Goal: Task Accomplishment & Management: Manage account settings

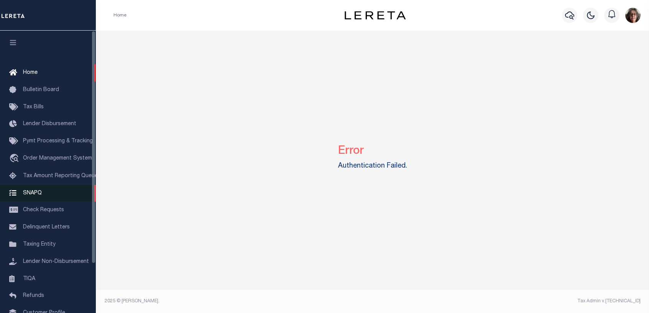
click at [37, 196] on span "SNAPQ" at bounding box center [32, 192] width 19 height 5
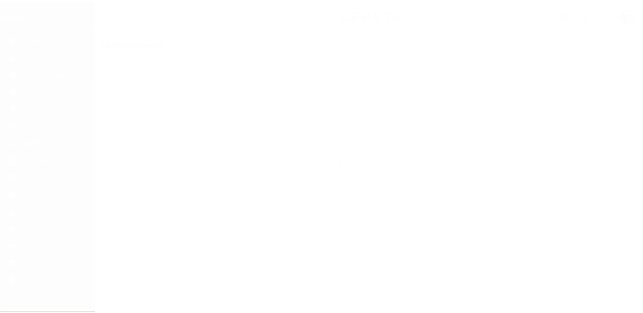
scroll to position [60, 0]
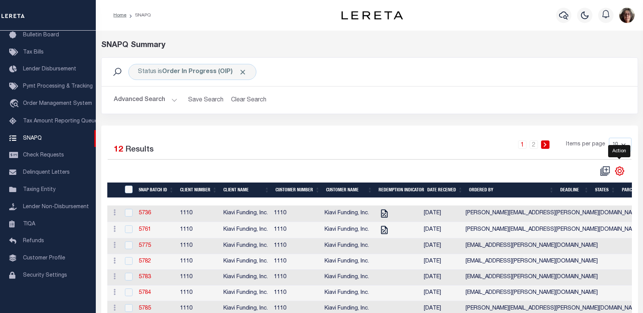
click at [619, 172] on icon "" at bounding box center [620, 171] width 10 height 10
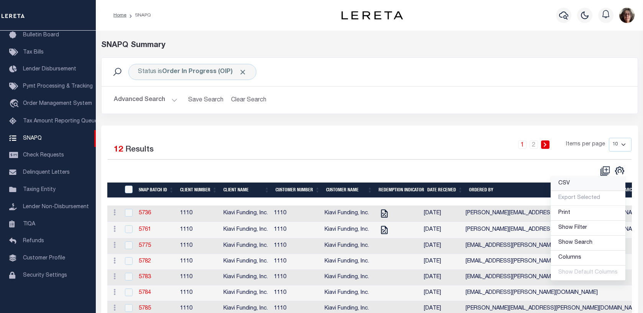
click at [568, 186] on span "CSV" at bounding box center [563, 183] width 11 height 5
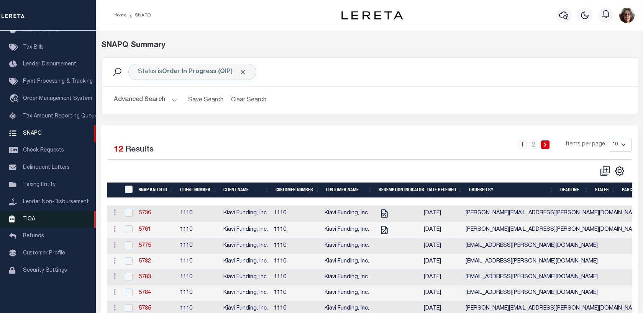
click at [29, 222] on span "TIQA" at bounding box center [29, 219] width 12 height 5
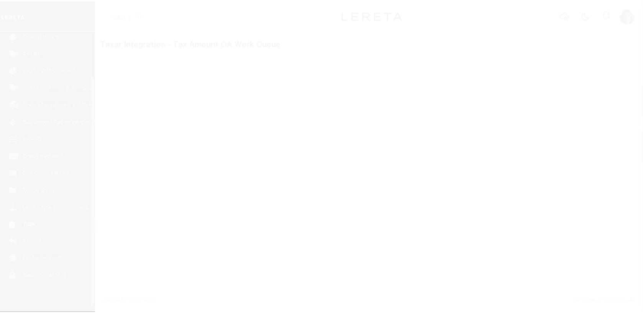
scroll to position [60, 0]
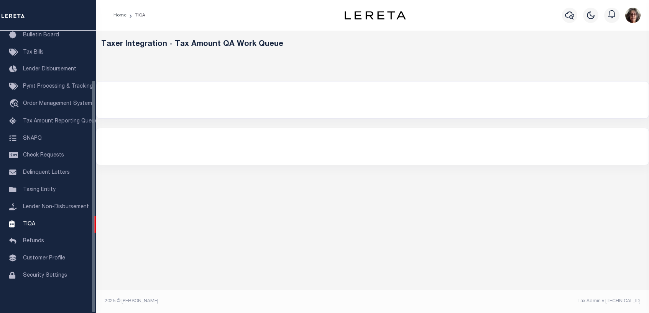
select select "200"
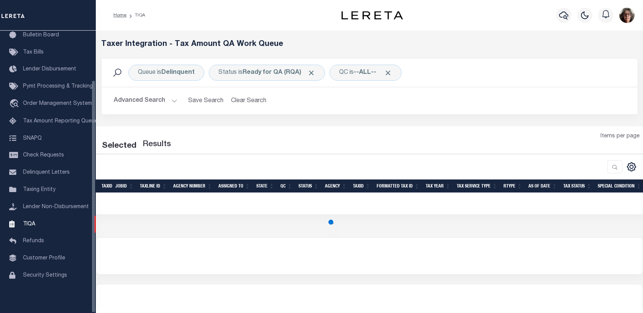
select select "200"
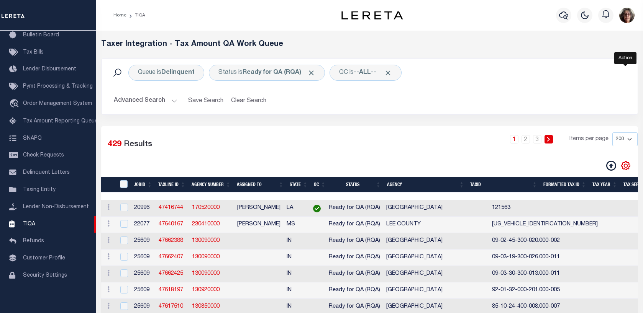
click at [625, 166] on icon "" at bounding box center [626, 166] width 10 height 10
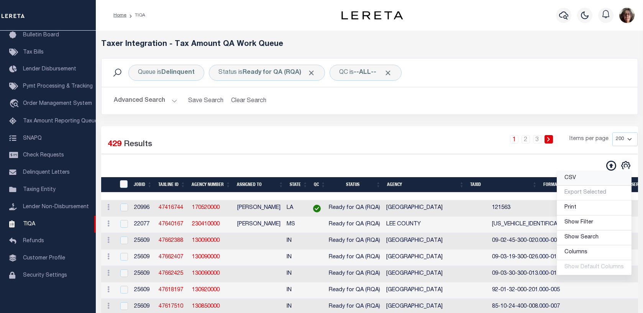
click at [574, 180] on span "CSV" at bounding box center [569, 178] width 11 height 5
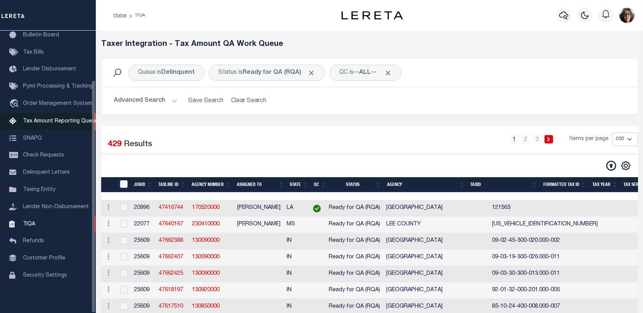
click at [66, 119] on span "Tax Amount Reporting Queue" at bounding box center [60, 121] width 75 height 5
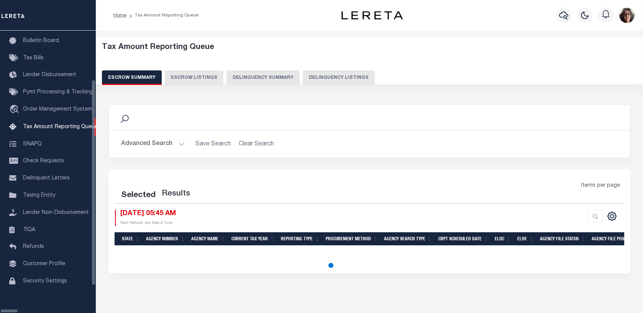
select select "100"
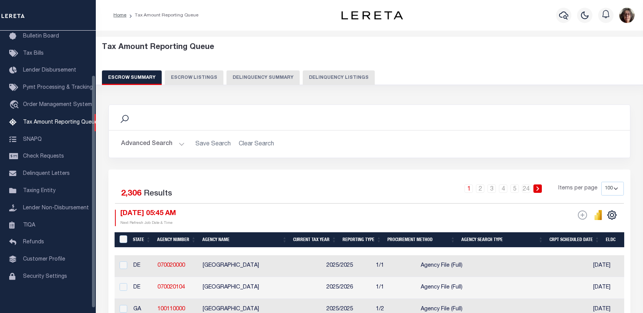
scroll to position [54, 0]
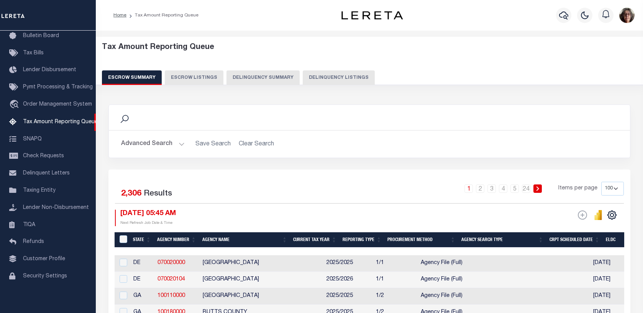
click at [321, 77] on button "Delinquency Listings" at bounding box center [339, 78] width 72 height 15
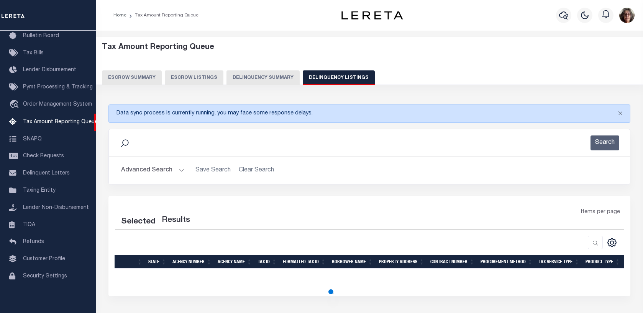
select select "100"
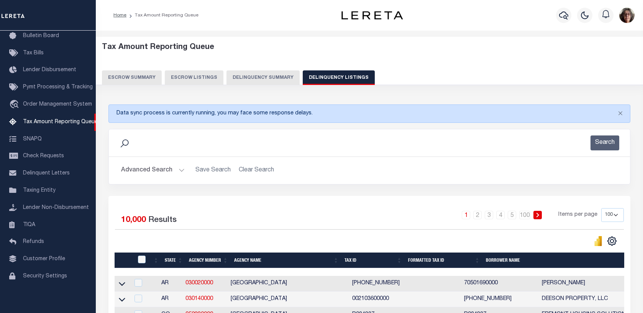
click at [253, 78] on button "Delinquency Summary" at bounding box center [262, 78] width 73 height 15
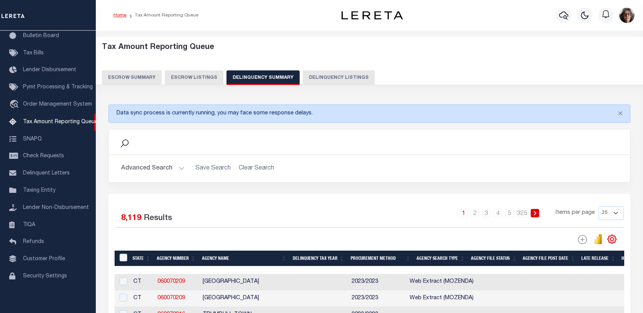
click at [120, 14] on link "Home" at bounding box center [119, 15] width 13 height 5
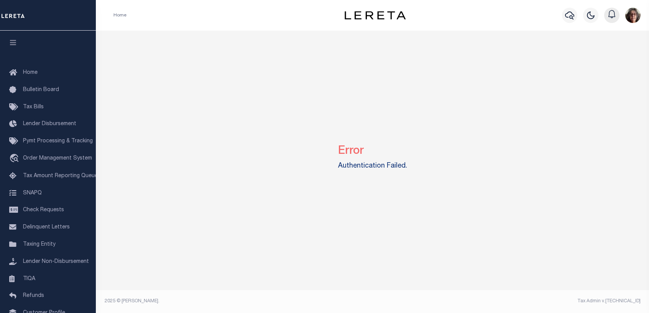
click at [612, 15] on icon "button" at bounding box center [611, 14] width 9 height 9
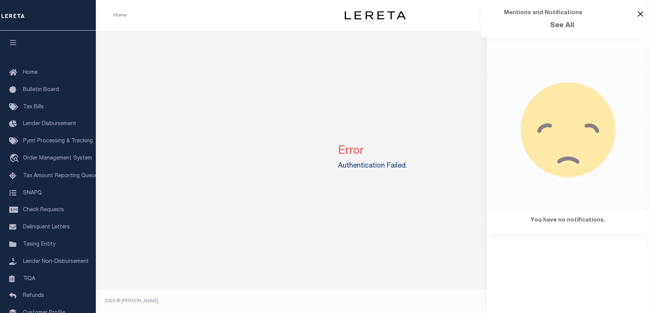
click at [640, 14] on button "Close" at bounding box center [640, 14] width 6 height 6
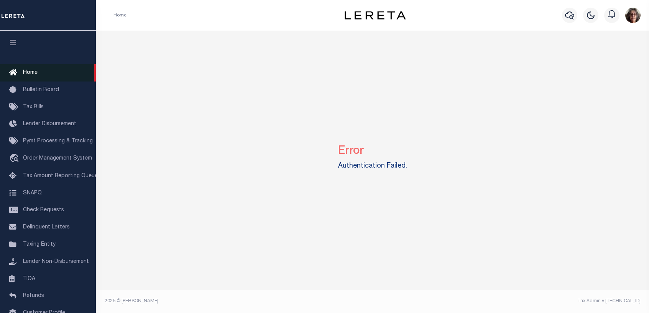
click at [28, 74] on span "Home" at bounding box center [30, 72] width 15 height 5
click at [12, 46] on icon "button" at bounding box center [13, 42] width 9 height 7
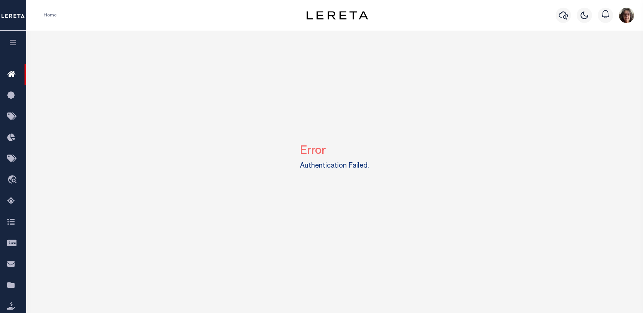
click at [12, 45] on icon "button" at bounding box center [13, 42] width 9 height 7
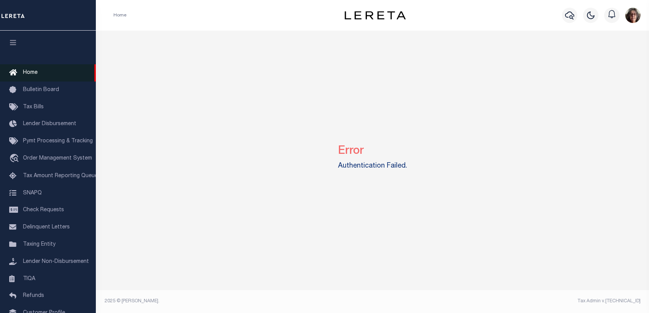
click at [27, 71] on span "Home" at bounding box center [30, 72] width 15 height 5
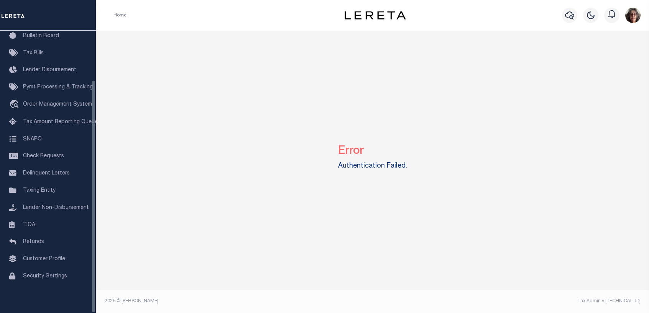
scroll to position [60, 0]
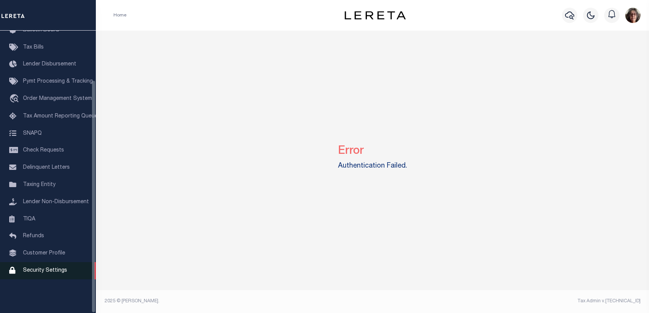
click at [40, 274] on span "Security Settings" at bounding box center [45, 270] width 44 height 5
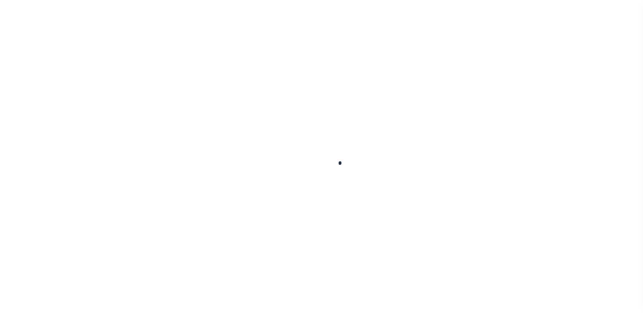
select select "100"
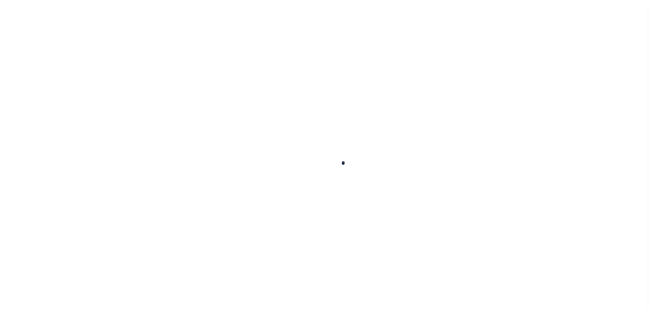
select select "100"
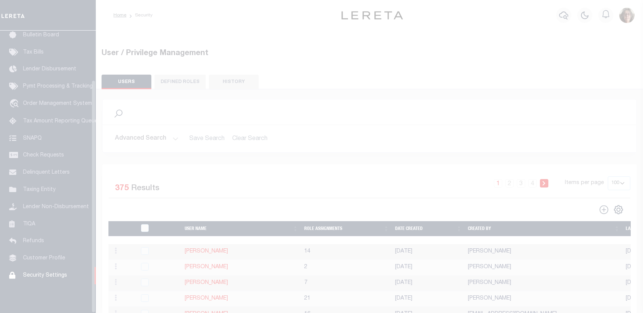
scroll to position [60, 0]
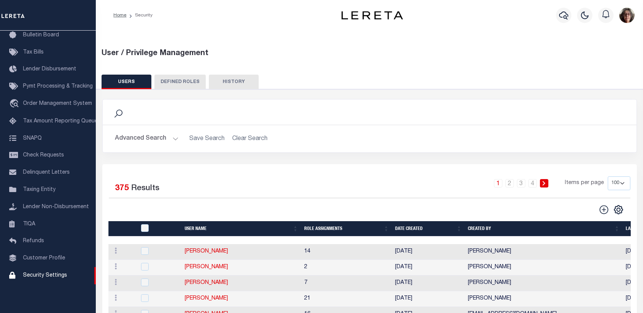
click at [166, 137] on button "Advanced Search" at bounding box center [147, 138] width 64 height 15
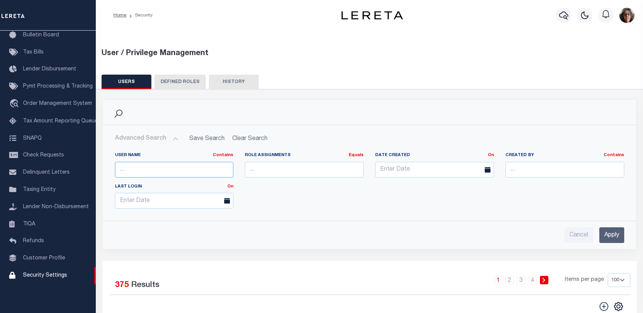
click at [136, 169] on input "text" at bounding box center [174, 170] width 119 height 16
type input "mca"
click at [610, 233] on input "Apply" at bounding box center [611, 236] width 25 height 16
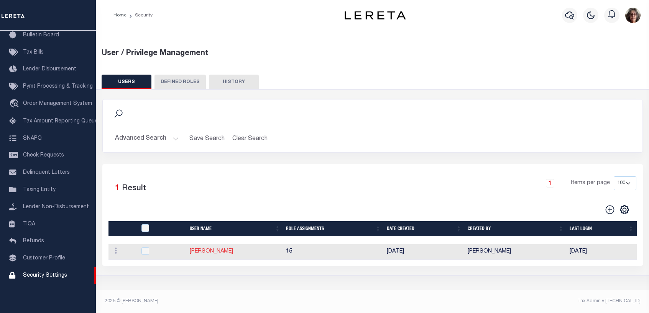
click at [203, 254] on link "McAllister, Paula" at bounding box center [211, 251] width 43 height 5
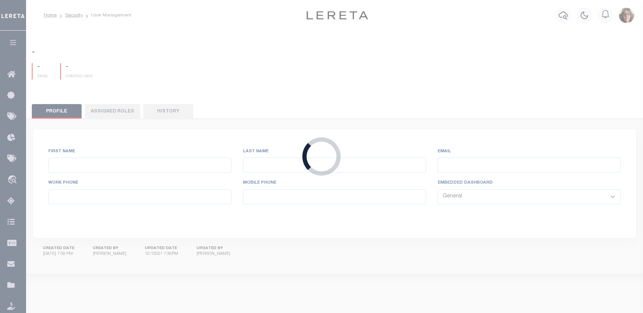
type input "McAllister,"
type input "Paula"
type input "PMcAllister@lereta.net"
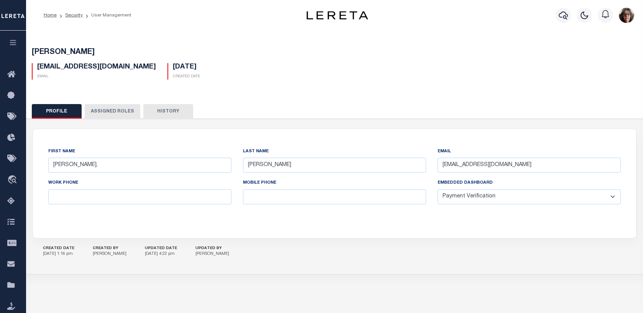
click at [613, 197] on select "General Locate Escrow Services AI Payment Verification Customer Service" at bounding box center [529, 197] width 183 height 15
click at [438, 190] on select "General Locate Escrow Services AI Payment Verification Customer Service" at bounding box center [529, 197] width 183 height 15
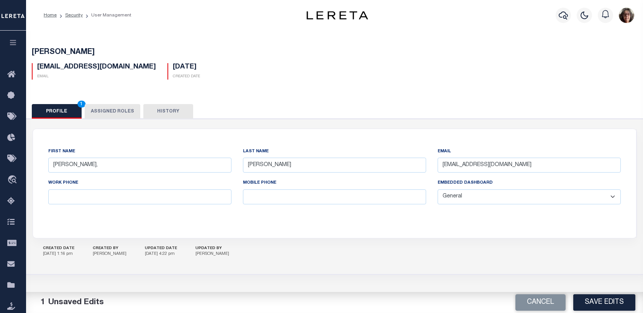
click at [612, 198] on select "General Locate Escrow Services AI Payment Verification Customer Service" at bounding box center [529, 197] width 183 height 15
click at [438, 190] on select "General Locate Escrow Services AI Payment Verification Customer Service" at bounding box center [529, 197] width 183 height 15
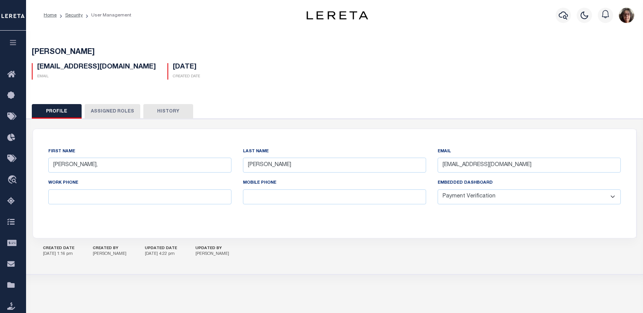
click at [612, 196] on select "General Locate Escrow Services AI Payment Verification Customer Service" at bounding box center [529, 197] width 183 height 15
select select "GEN"
click at [438, 190] on select "General Locate Escrow Services AI Payment Verification Customer Service" at bounding box center [529, 197] width 183 height 15
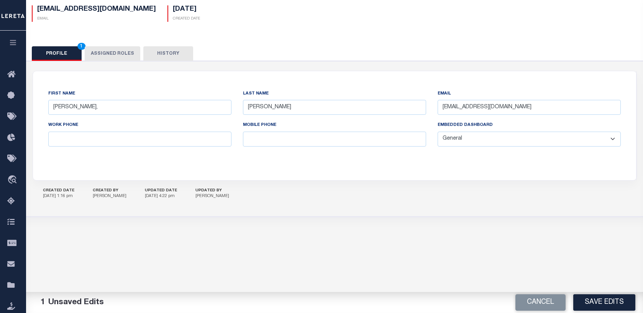
scroll to position [93, 0]
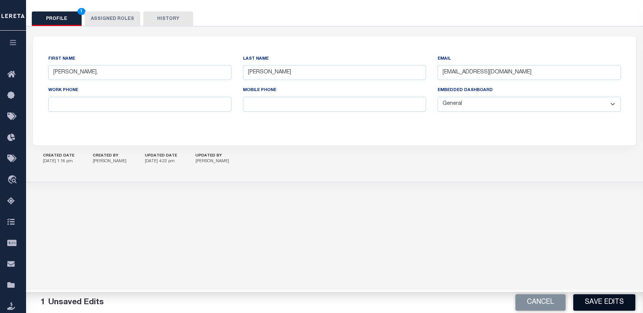
click at [601, 304] on button "Save Edits" at bounding box center [604, 303] width 62 height 16
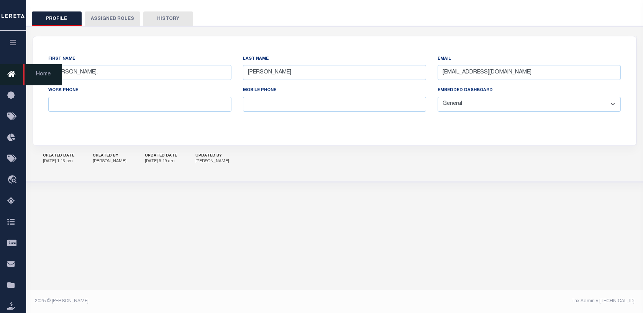
click at [13, 75] on icon at bounding box center [13, 75] width 12 height 10
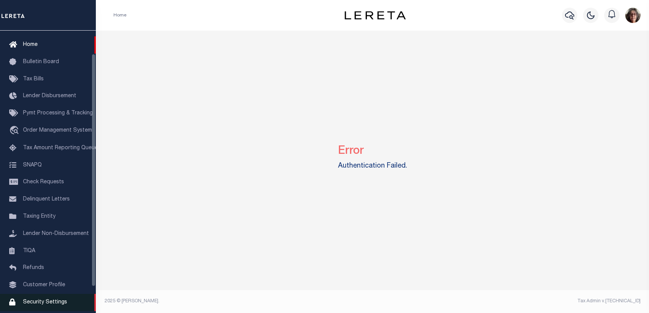
scroll to position [60, 0]
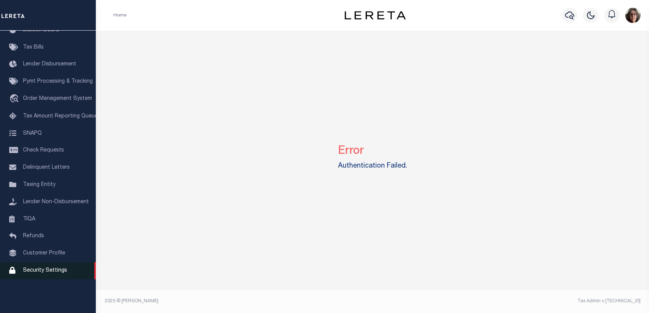
click at [43, 274] on span "Security Settings" at bounding box center [45, 270] width 44 height 5
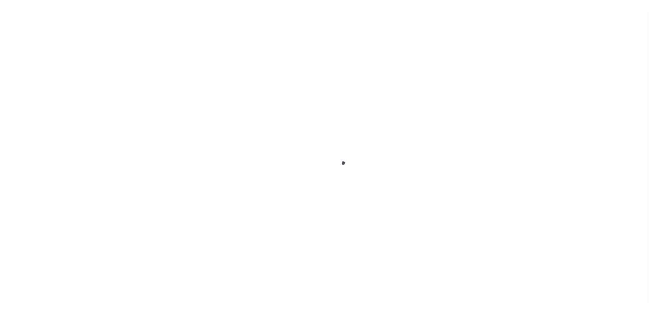
select select "100"
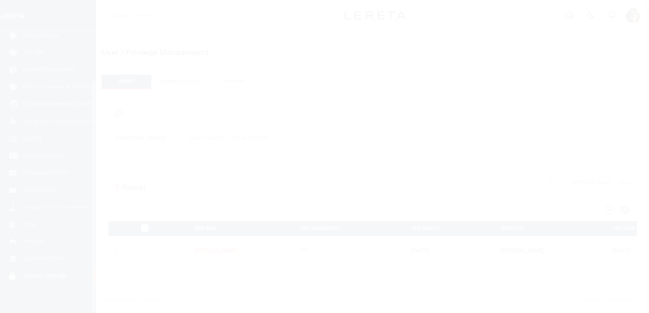
scroll to position [60, 0]
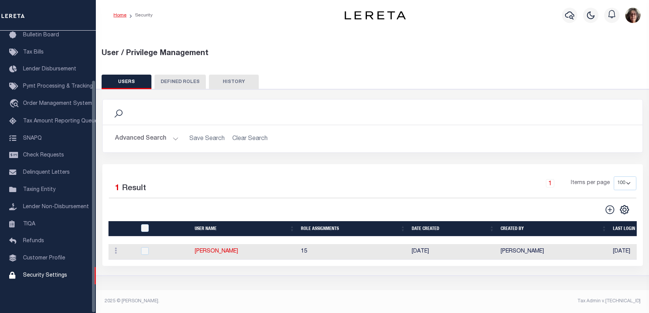
click at [118, 16] on link "Home" at bounding box center [119, 15] width 13 height 5
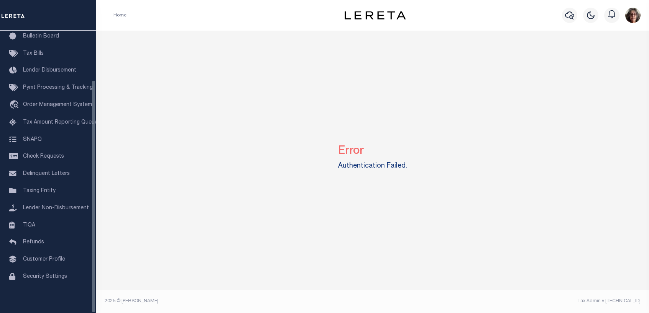
scroll to position [60, 0]
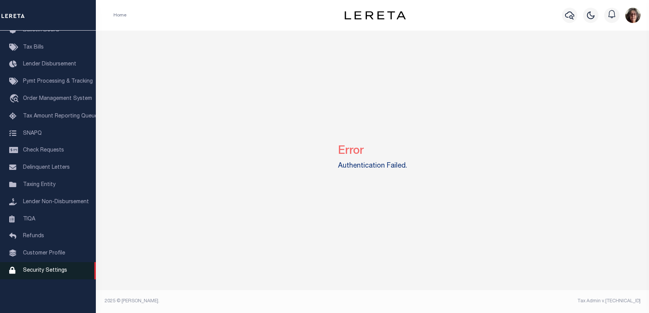
click at [41, 274] on span "Security Settings" at bounding box center [45, 270] width 44 height 5
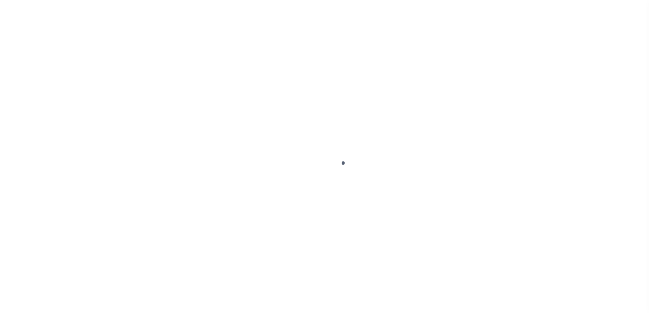
select select "100"
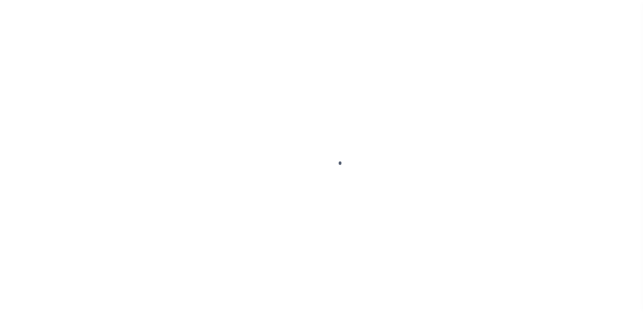
scroll to position [60, 0]
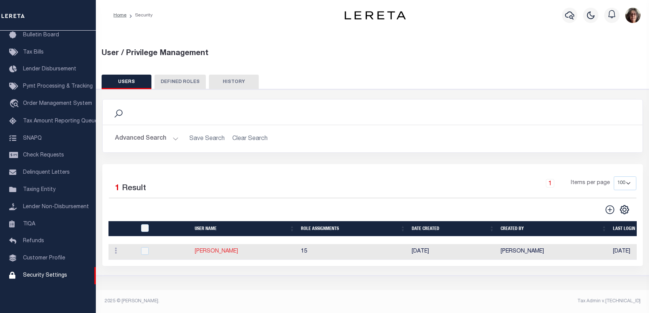
click at [217, 253] on link "McAllister, Paula" at bounding box center [216, 251] width 43 height 5
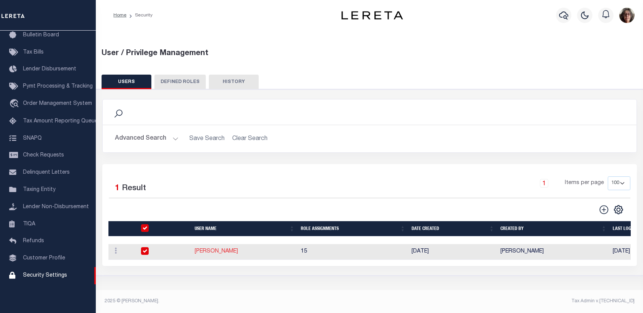
type input "McAllister,"
type input "Paula"
type input "PMcAllister@lereta.net"
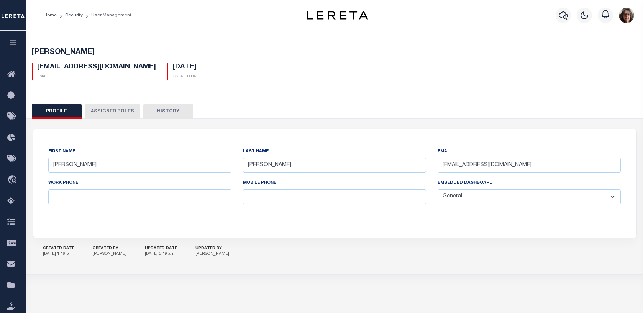
click at [612, 197] on select "General Locate Escrow Services AI Payment Verification Customer Service" at bounding box center [529, 197] width 183 height 15
select select "PVQ"
click at [438, 190] on select "General Locate Escrow Services AI Payment Verification Customer Service" at bounding box center [529, 197] width 183 height 15
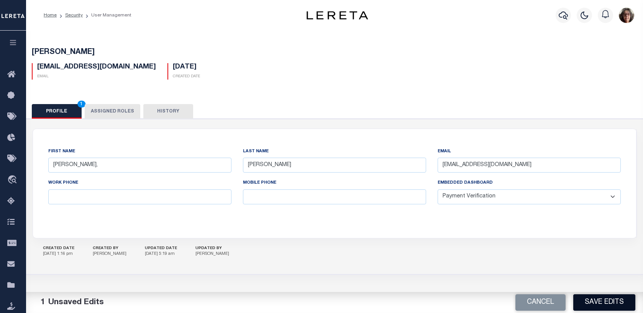
click at [606, 301] on button "Save Edits" at bounding box center [604, 303] width 62 height 16
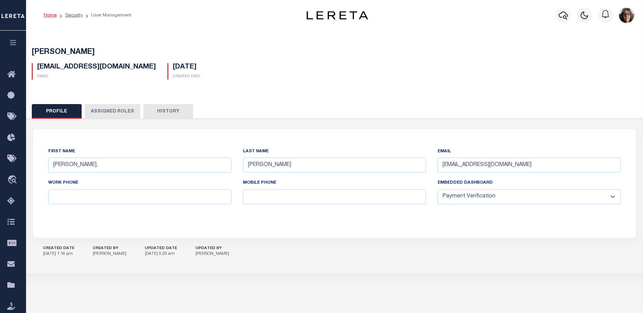
click at [52, 16] on link "Home" at bounding box center [50, 15] width 13 height 5
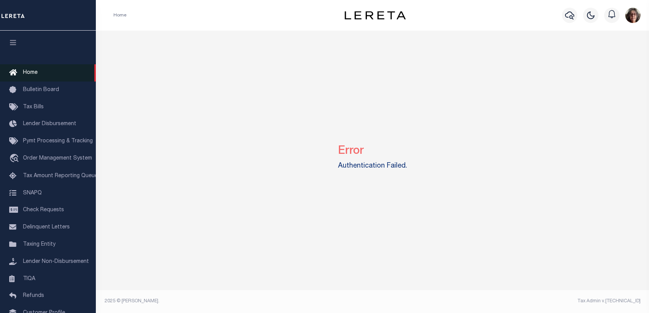
click at [30, 74] on span "Home" at bounding box center [30, 72] width 15 height 5
click at [15, 46] on icon "button" at bounding box center [13, 42] width 9 height 7
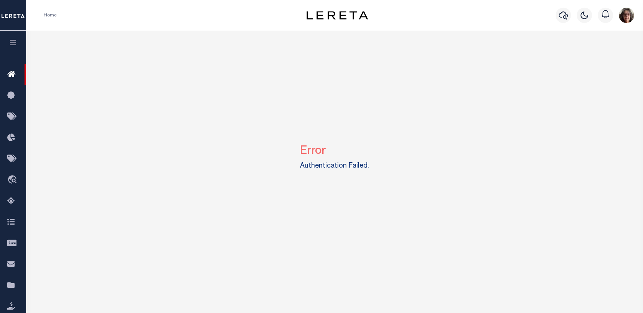
click at [15, 46] on icon "button" at bounding box center [13, 42] width 9 height 7
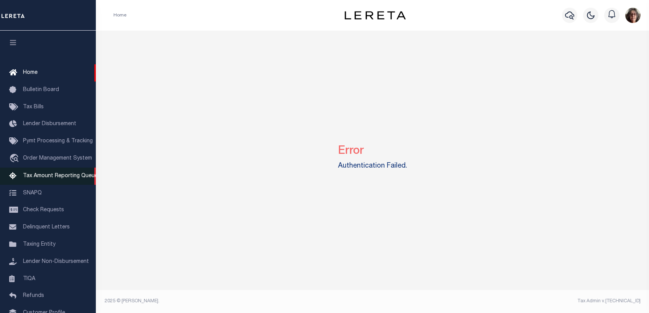
click at [53, 178] on span "Tax Amount Reporting Queue" at bounding box center [60, 176] width 75 height 5
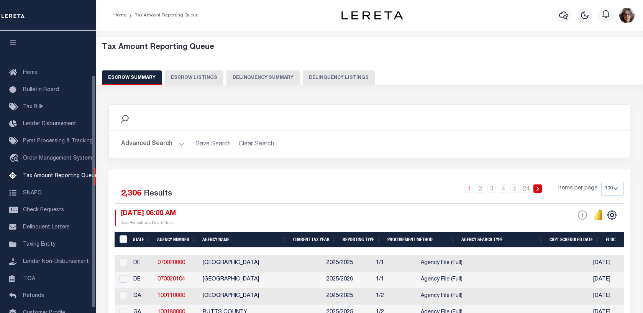
select select "100"
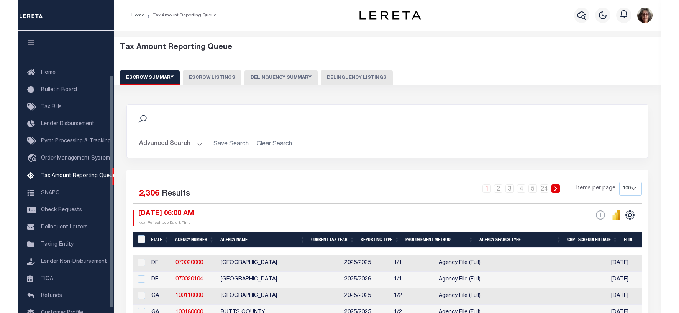
scroll to position [54, 0]
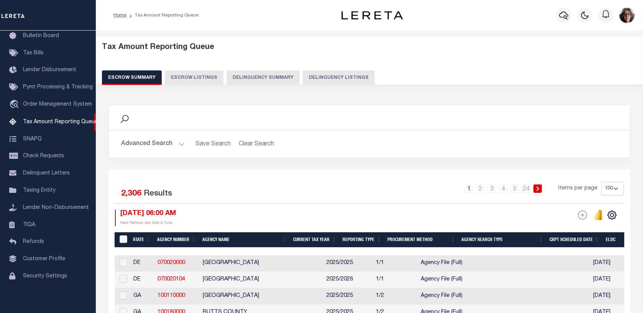
click at [322, 76] on button "Delinquency Listings" at bounding box center [339, 78] width 72 height 15
select select "100"
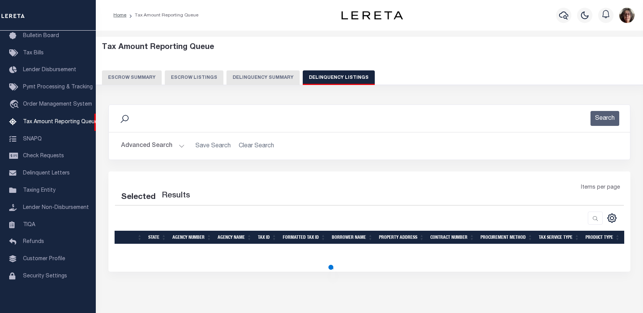
select select "100"
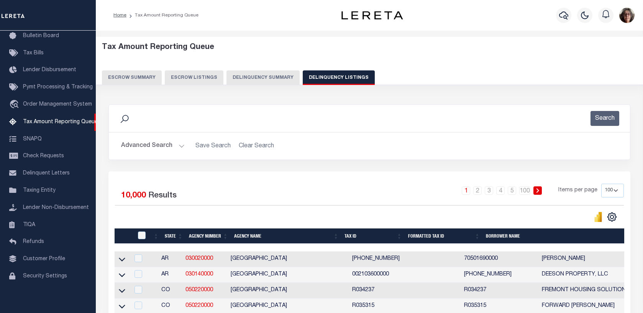
click at [268, 76] on button "Delinquency Summary" at bounding box center [262, 78] width 73 height 15
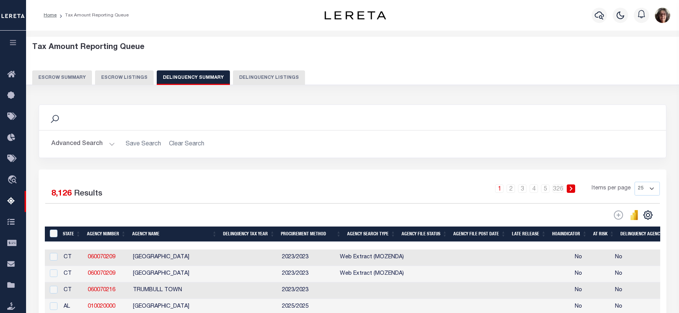
click at [643, 18] on img "button" at bounding box center [662, 15] width 15 height 15
click at [630, 36] on span "Profile" at bounding box center [630, 35] width 16 height 5
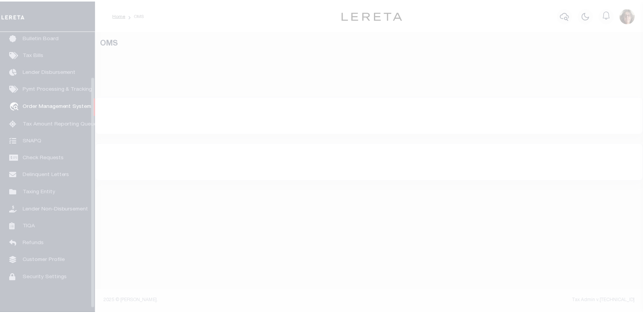
scroll to position [56, 0]
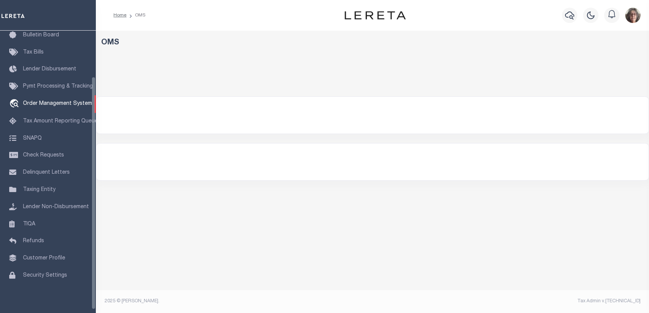
select select "200"
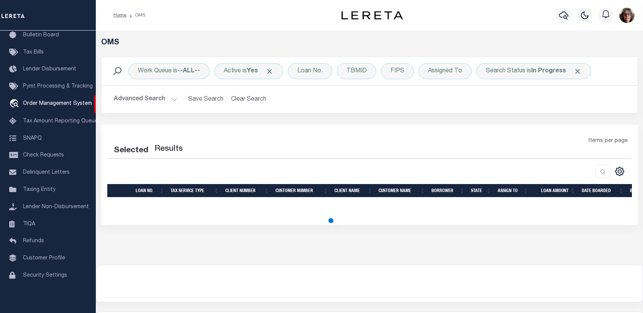
select select "200"
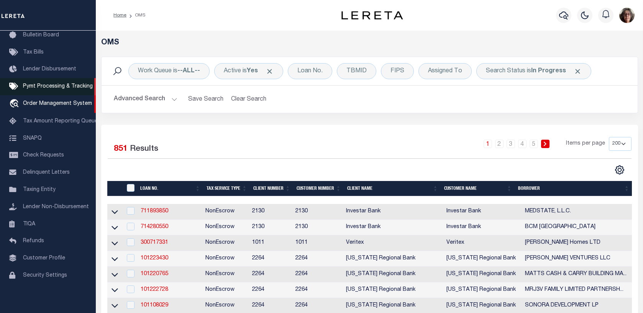
click at [50, 89] on span "Pymt Processing & Tracking" at bounding box center [58, 86] width 70 height 5
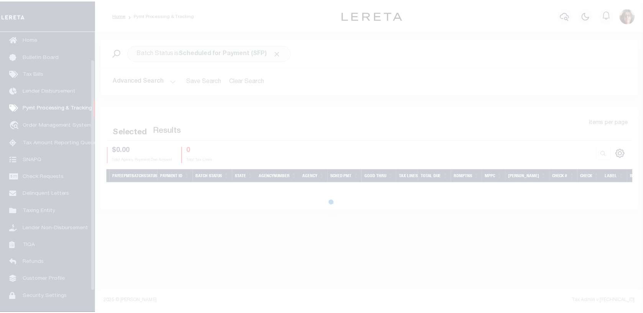
scroll to position [35, 0]
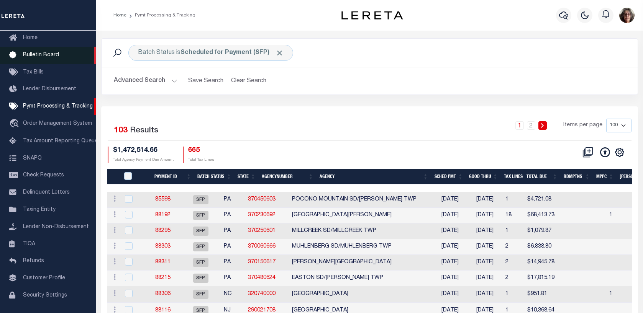
click at [50, 56] on span "Bulletin Board" at bounding box center [41, 55] width 36 height 5
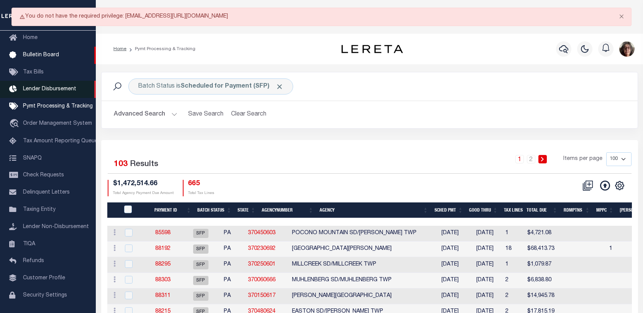
click at [46, 90] on span "Lender Disbursement" at bounding box center [49, 89] width 53 height 5
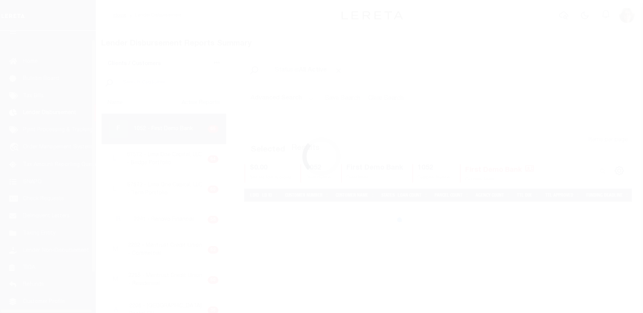
scroll to position [13, 0]
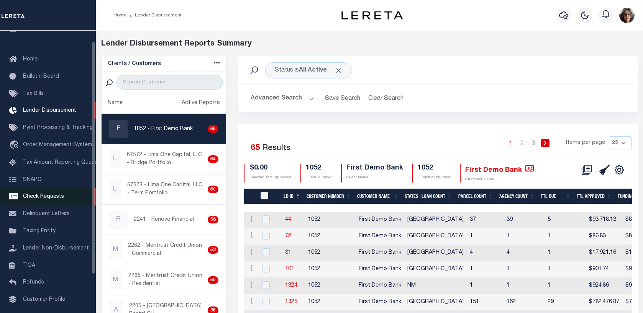
click at [43, 200] on span "Check Requests" at bounding box center [43, 196] width 41 height 5
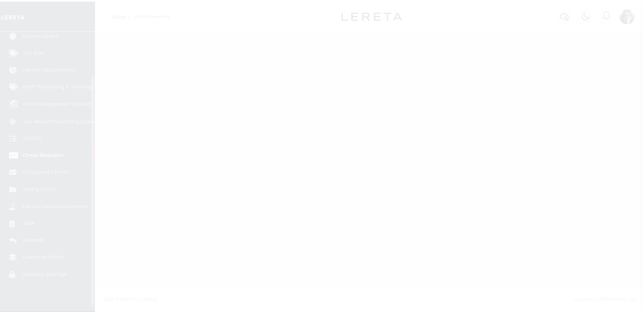
scroll to position [60, 0]
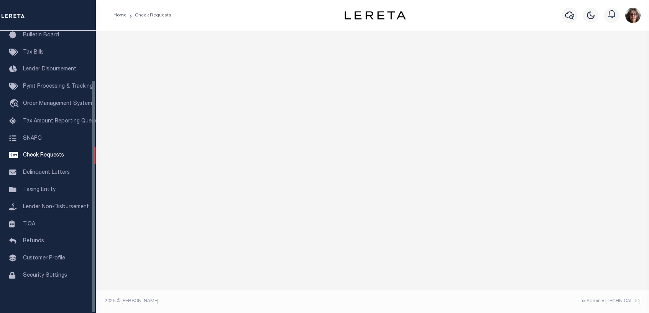
select select "50"
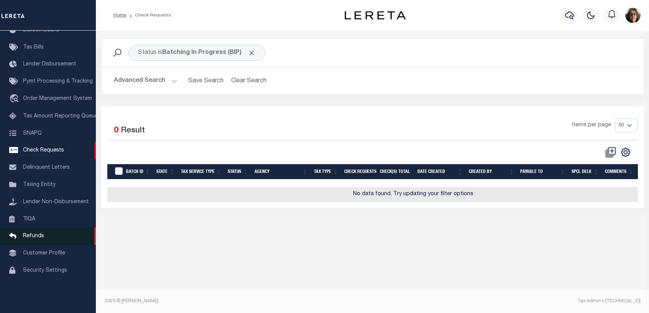
click at [37, 239] on span "Refunds" at bounding box center [33, 236] width 21 height 5
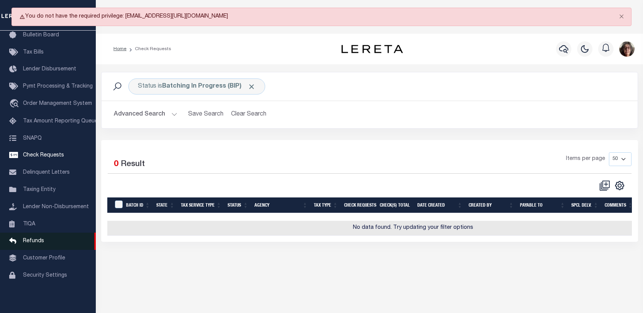
scroll to position [33, 0]
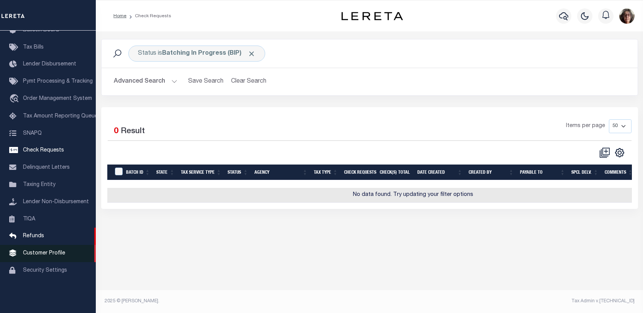
click at [42, 256] on span "Customer Profile" at bounding box center [44, 253] width 42 height 5
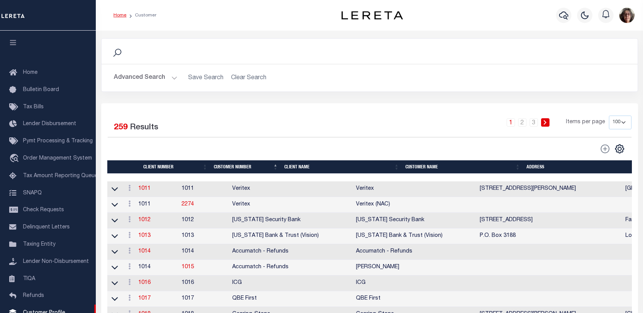
click at [118, 16] on link "Home" at bounding box center [119, 15] width 13 height 5
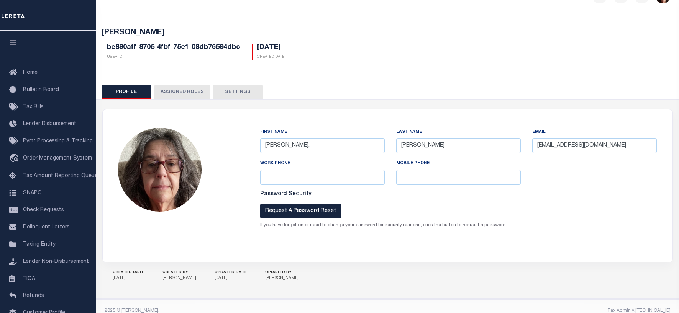
scroll to position [30, 0]
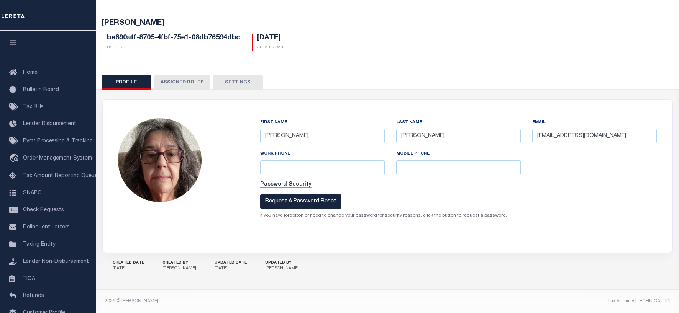
click at [180, 79] on button "Assigned Roles" at bounding box center [182, 82] width 56 height 15
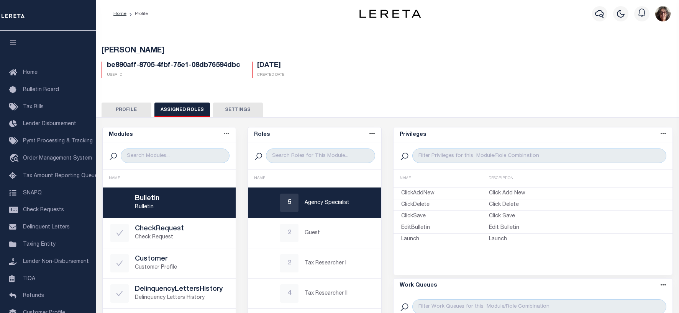
scroll to position [0, 0]
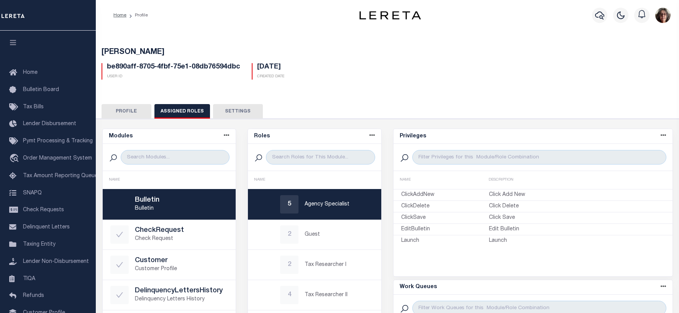
click at [230, 108] on button "Settings" at bounding box center [238, 111] width 50 height 15
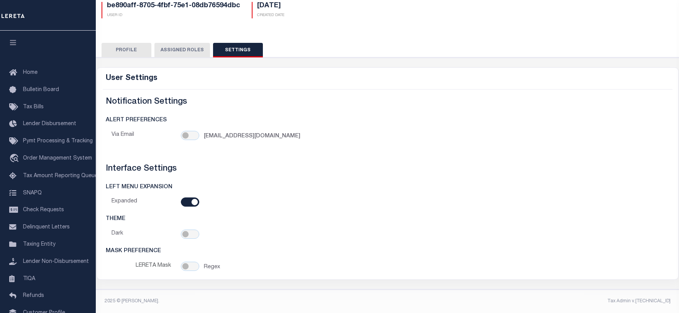
scroll to position [66, 0]
click at [186, 134] on input "checkbox" at bounding box center [190, 135] width 18 height 9
checkbox input "true"
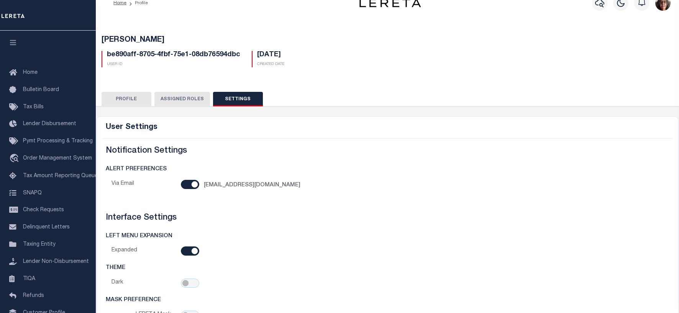
scroll to position [0, 0]
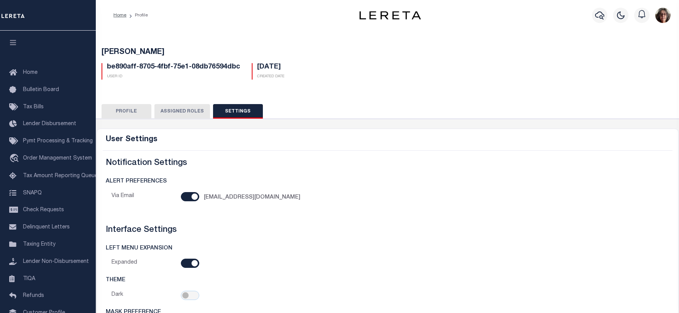
click at [174, 108] on button "Assigned Roles" at bounding box center [182, 111] width 56 height 15
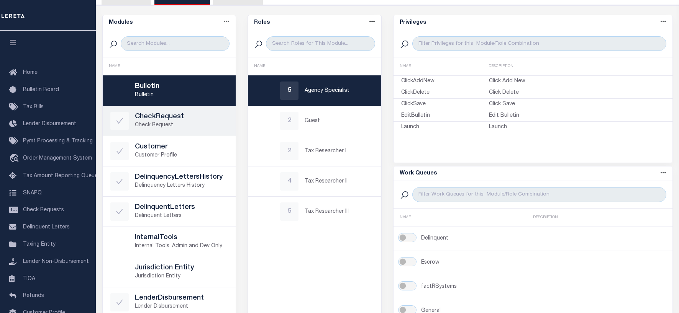
click at [159, 115] on h5 "CheckRequest" at bounding box center [182, 117] width 94 height 8
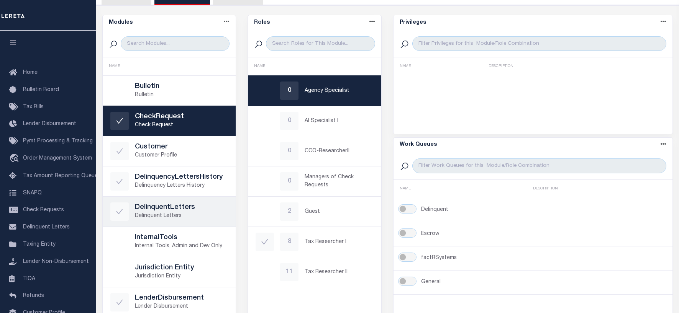
scroll to position [38, 0]
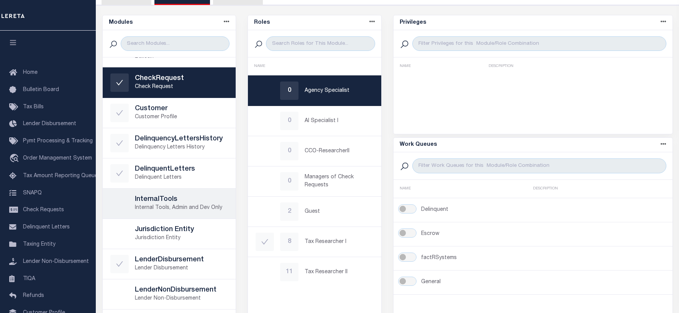
click at [153, 204] on p "Internal Tools, Admin and Dev Only" at bounding box center [182, 208] width 94 height 8
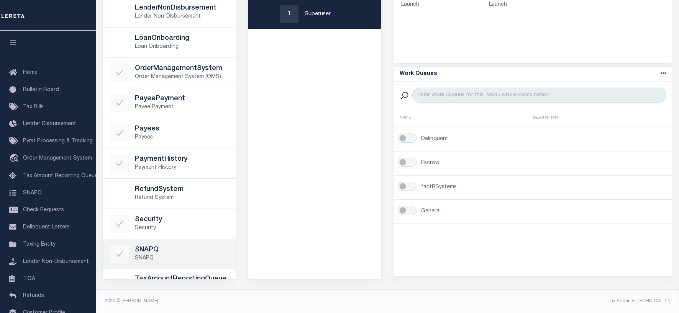
scroll to position [238, 0]
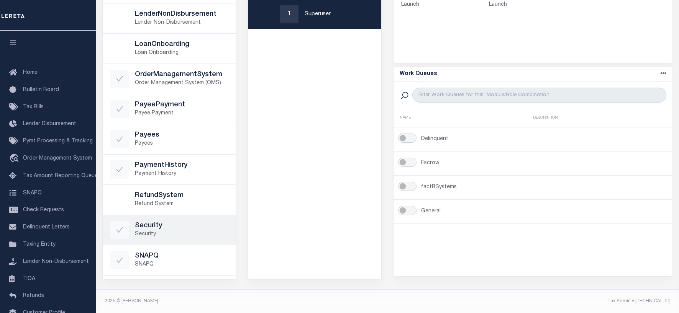
click at [149, 233] on p "Security" at bounding box center [182, 235] width 94 height 8
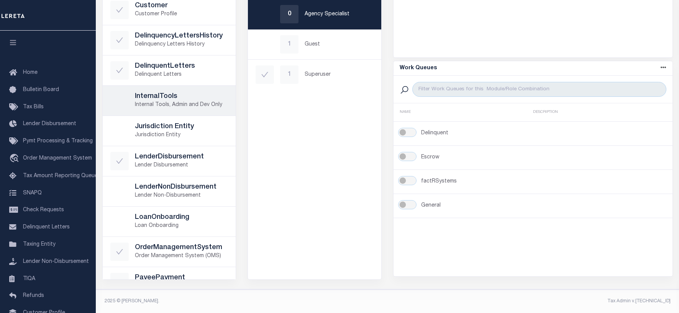
scroll to position [46, 0]
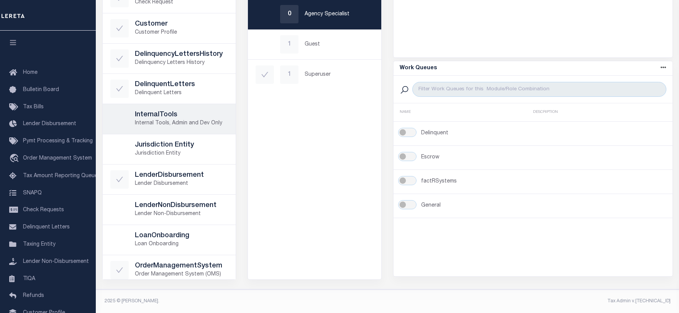
click at [162, 117] on h5 "InternalTools" at bounding box center [182, 115] width 94 height 8
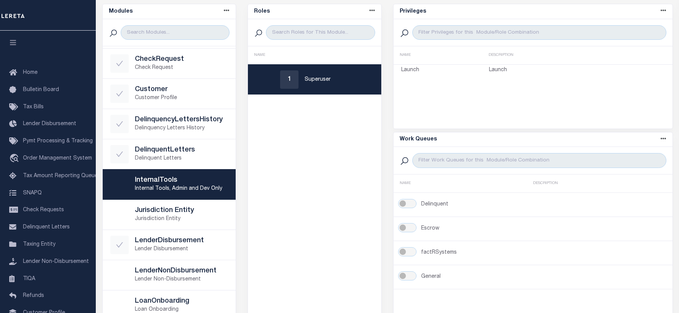
scroll to position [114, 0]
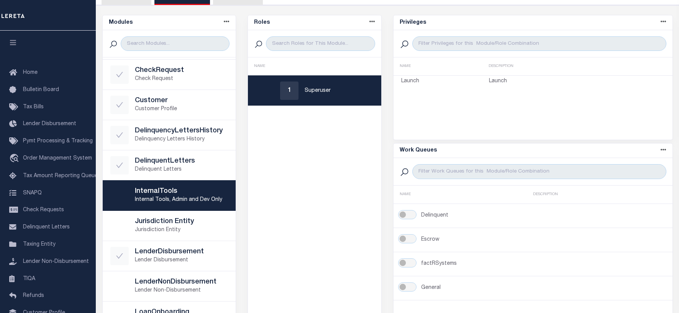
click at [317, 89] on p "Superuser" at bounding box center [339, 91] width 69 height 8
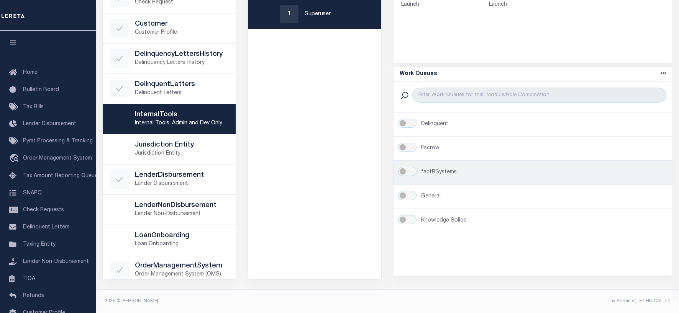
scroll to position [0, 0]
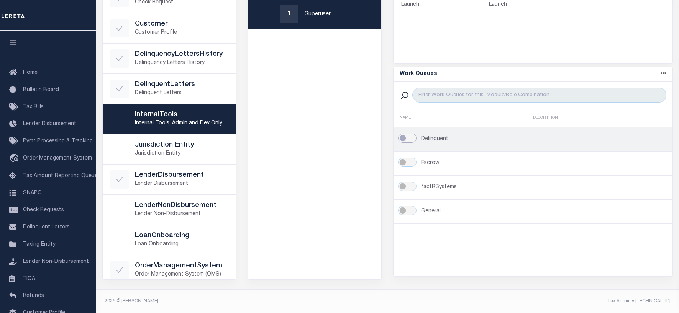
click at [405, 139] on input "checkbox" at bounding box center [407, 138] width 18 height 9
checkbox input "true"
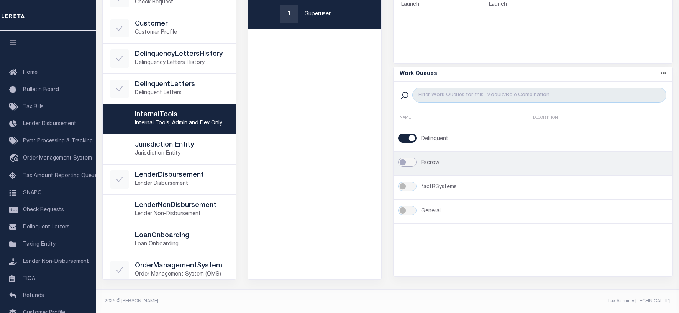
click at [404, 162] on input "checkbox" at bounding box center [407, 162] width 18 height 9
checkbox input "true"
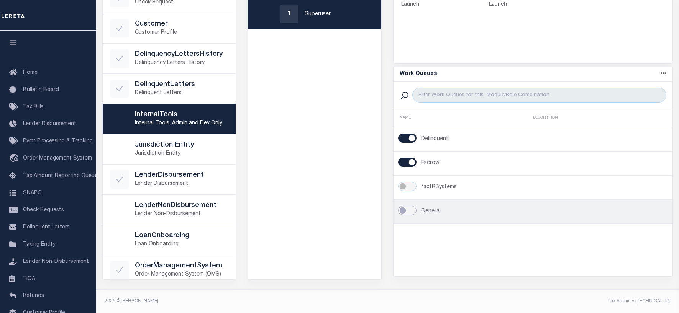
click at [404, 212] on input "checkbox" at bounding box center [407, 210] width 18 height 9
checkbox input "true"
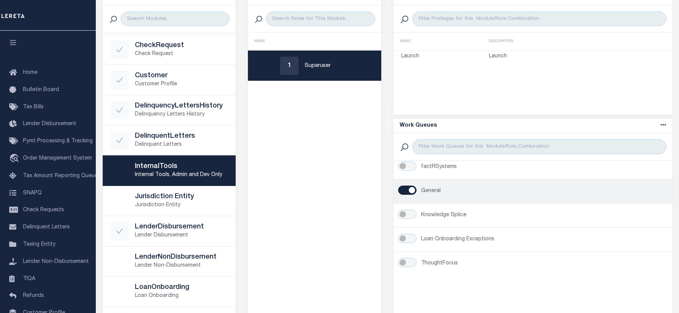
scroll to position [152, 0]
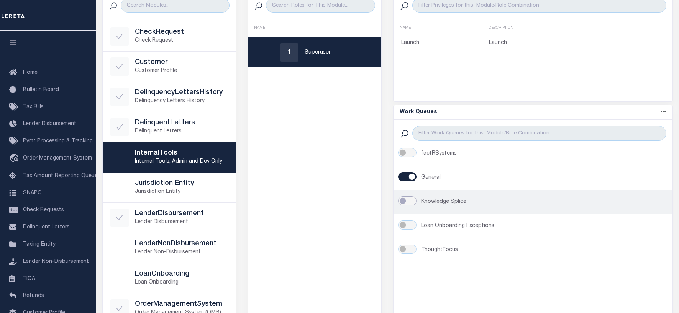
click at [405, 202] on input "checkbox" at bounding box center [407, 201] width 18 height 9
checkbox input "true"
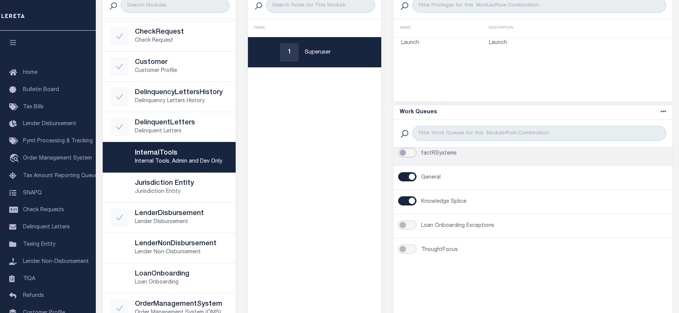
click at [411, 153] on input "checkbox" at bounding box center [407, 152] width 18 height 9
checkbox input "true"
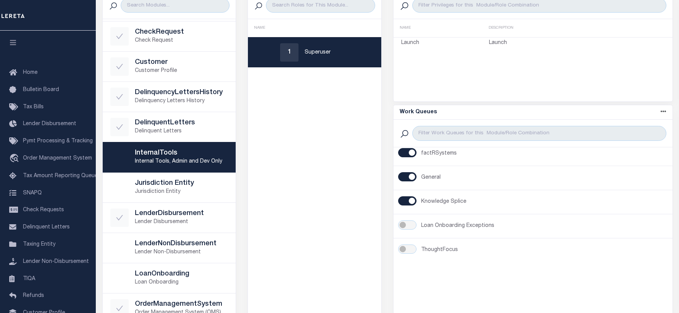
click at [409, 201] on input "checkbox" at bounding box center [407, 201] width 18 height 9
checkbox input "false"
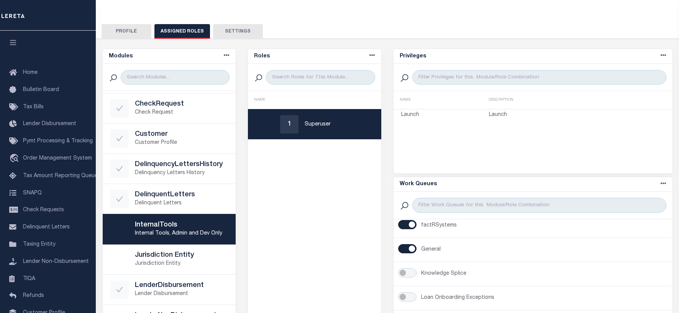
scroll to position [75, 0]
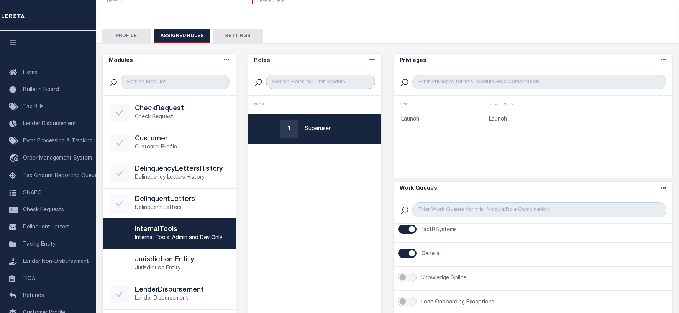
click at [281, 83] on input "search" at bounding box center [320, 82] width 109 height 15
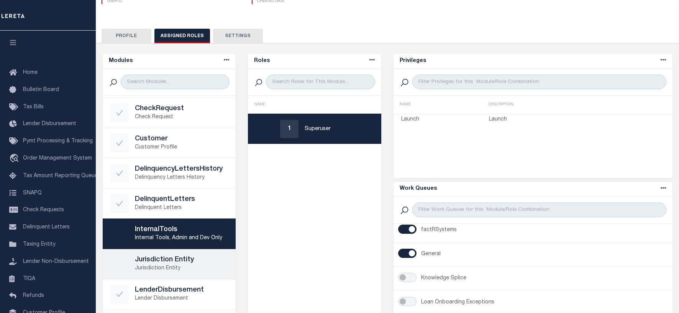
click at [173, 264] on h5 "Jurisdiction Entity" at bounding box center [182, 260] width 94 height 8
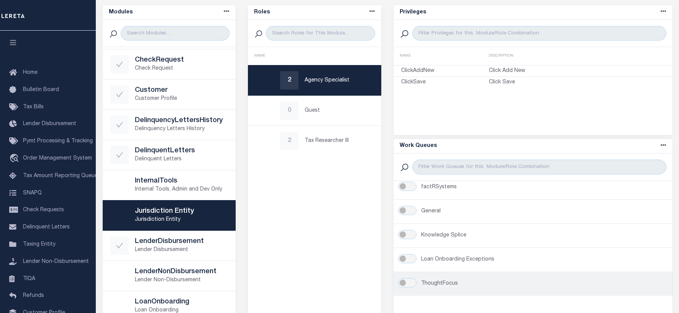
scroll to position [152, 0]
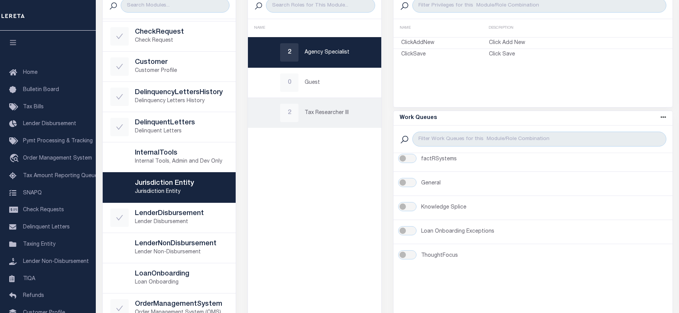
click at [313, 115] on p "Tax Researcher III" at bounding box center [339, 113] width 69 height 8
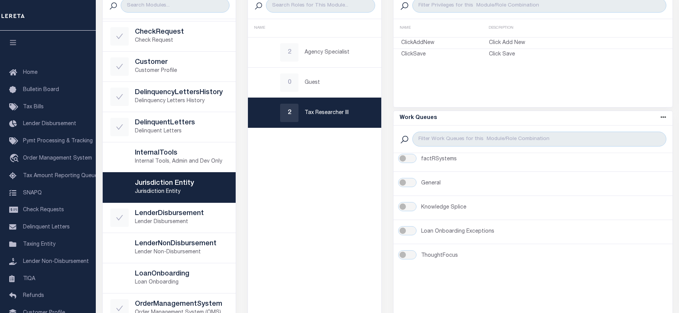
click at [665, 119] on icon at bounding box center [664, 118] width 6 height 6
click at [665, 116] on icon at bounding box center [664, 118] width 6 height 6
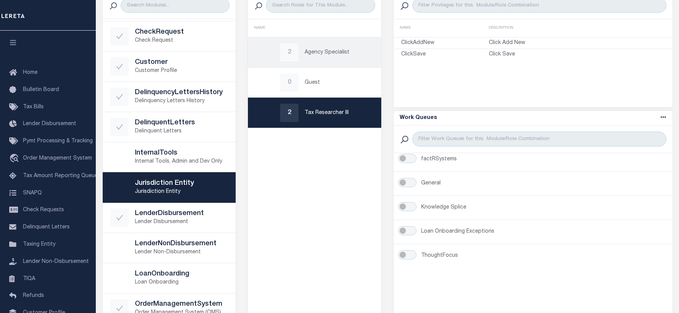
click at [312, 54] on p "Agency Specialist" at bounding box center [339, 53] width 69 height 8
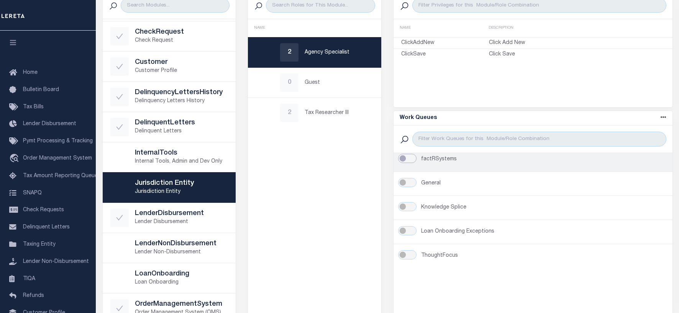
click at [410, 161] on input "checkbox" at bounding box center [407, 158] width 18 height 9
checkbox input "true"
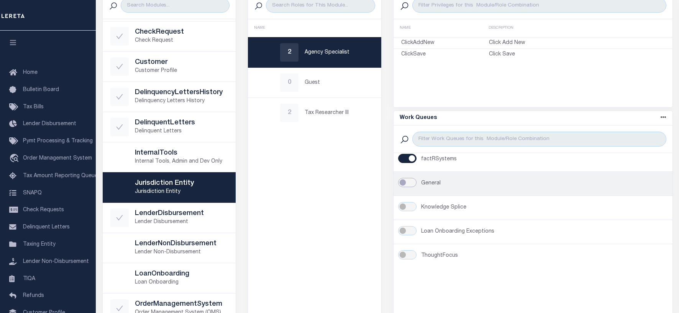
click at [405, 181] on input "checkbox" at bounding box center [407, 182] width 18 height 9
checkbox input "true"
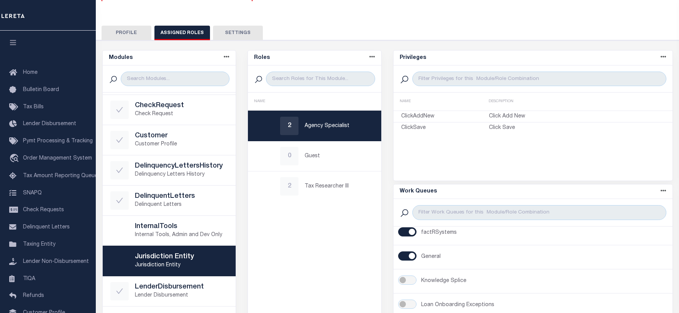
scroll to position [75, 0]
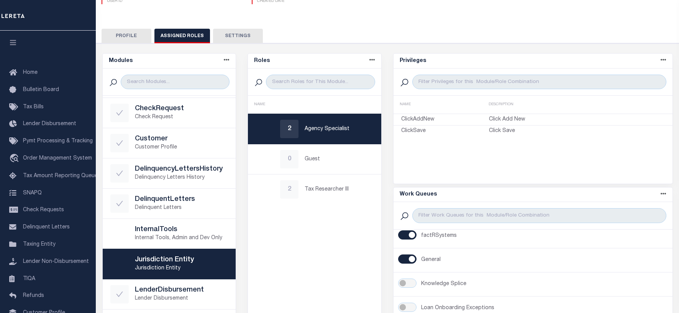
click at [322, 130] on p "Agency Specialist" at bounding box center [339, 129] width 69 height 8
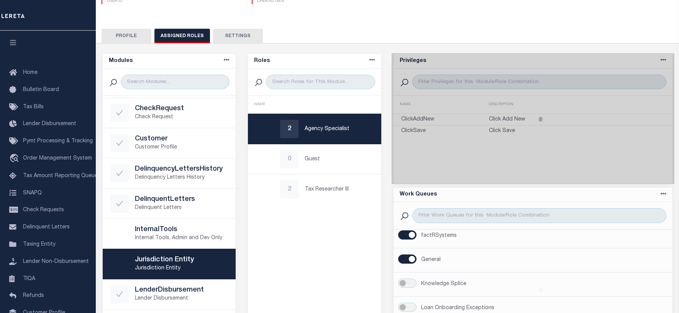
click at [322, 130] on p "Agency Specialist" at bounding box center [339, 129] width 69 height 8
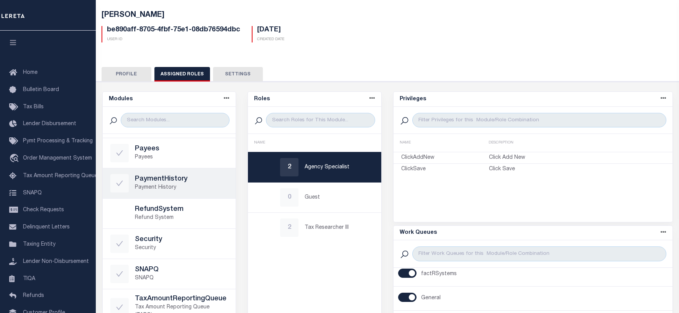
scroll to position [391, 0]
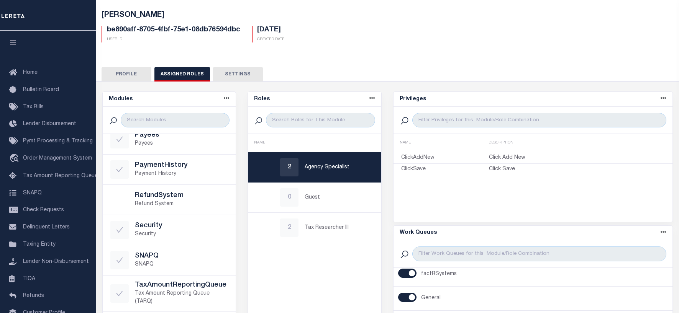
click at [129, 74] on button "Profile" at bounding box center [127, 74] width 50 height 15
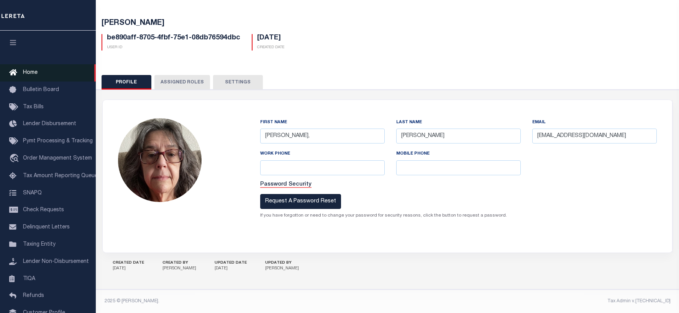
click at [30, 74] on span "Home" at bounding box center [30, 72] width 15 height 5
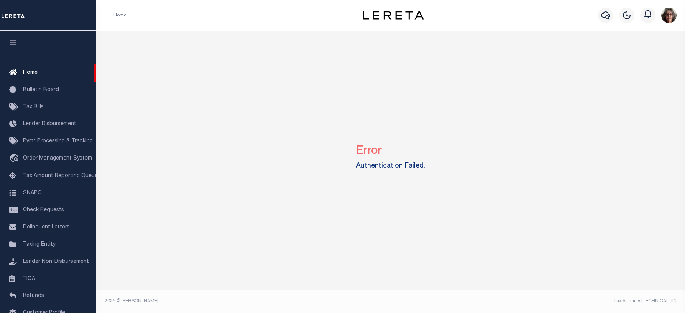
drag, startPoint x: 369, startPoint y: 160, endPoint x: 375, endPoint y: 166, distance: 8.7
click at [369, 161] on div "Error Authentication Failed." at bounding box center [390, 156] width 69 height 38
click at [378, 167] on label "Authentication Failed." at bounding box center [390, 166] width 69 height 10
